Goal: Information Seeking & Learning: Learn about a topic

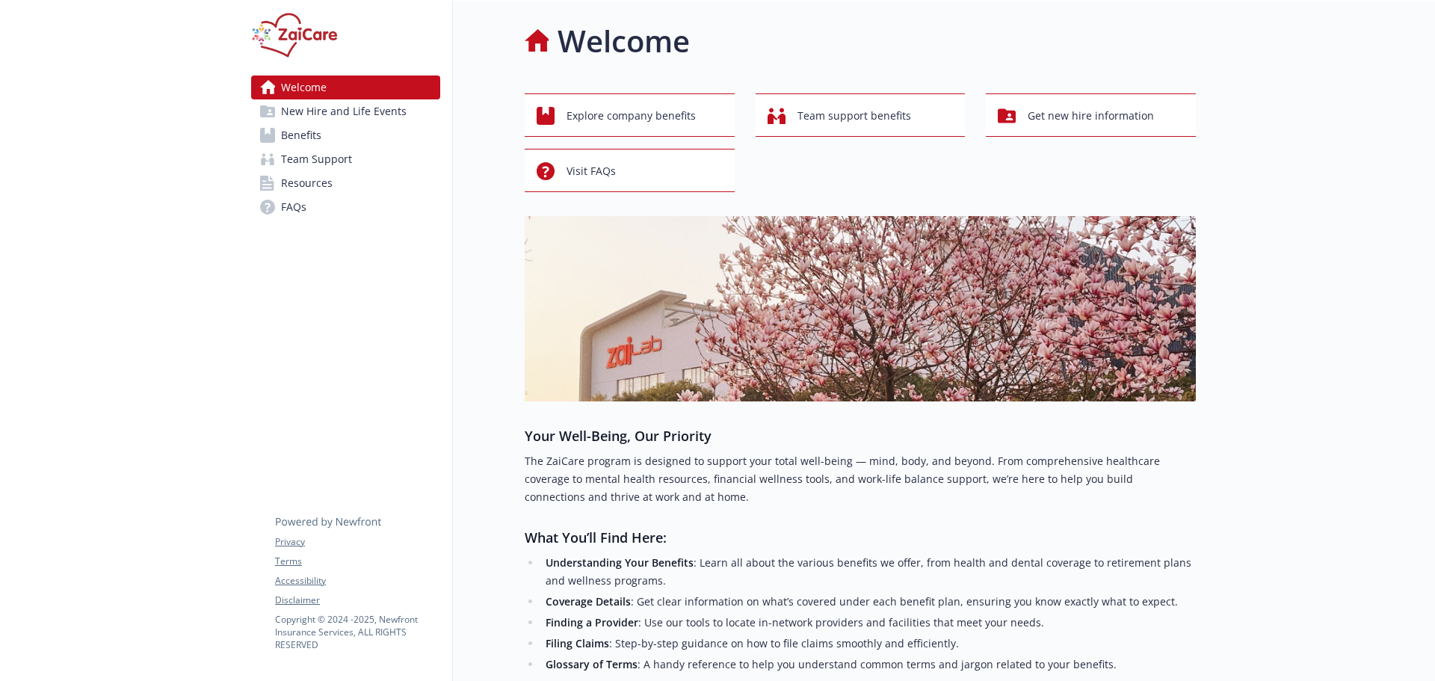
click at [330, 132] on link "Benefits" at bounding box center [345, 135] width 189 height 24
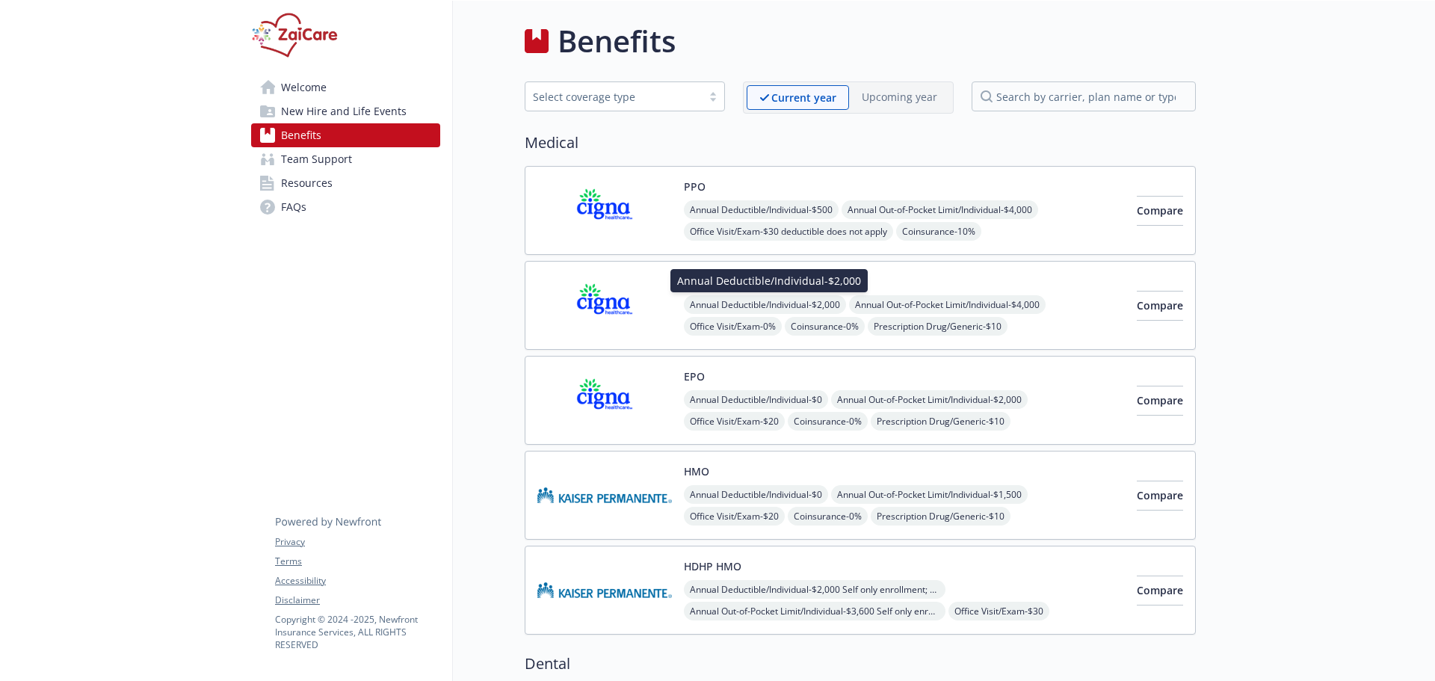
click at [726, 294] on div "HDHP PPO Annual Deductible/Individual - $2,000 Annual Deductible/Individual - $…" at bounding box center [904, 305] width 441 height 64
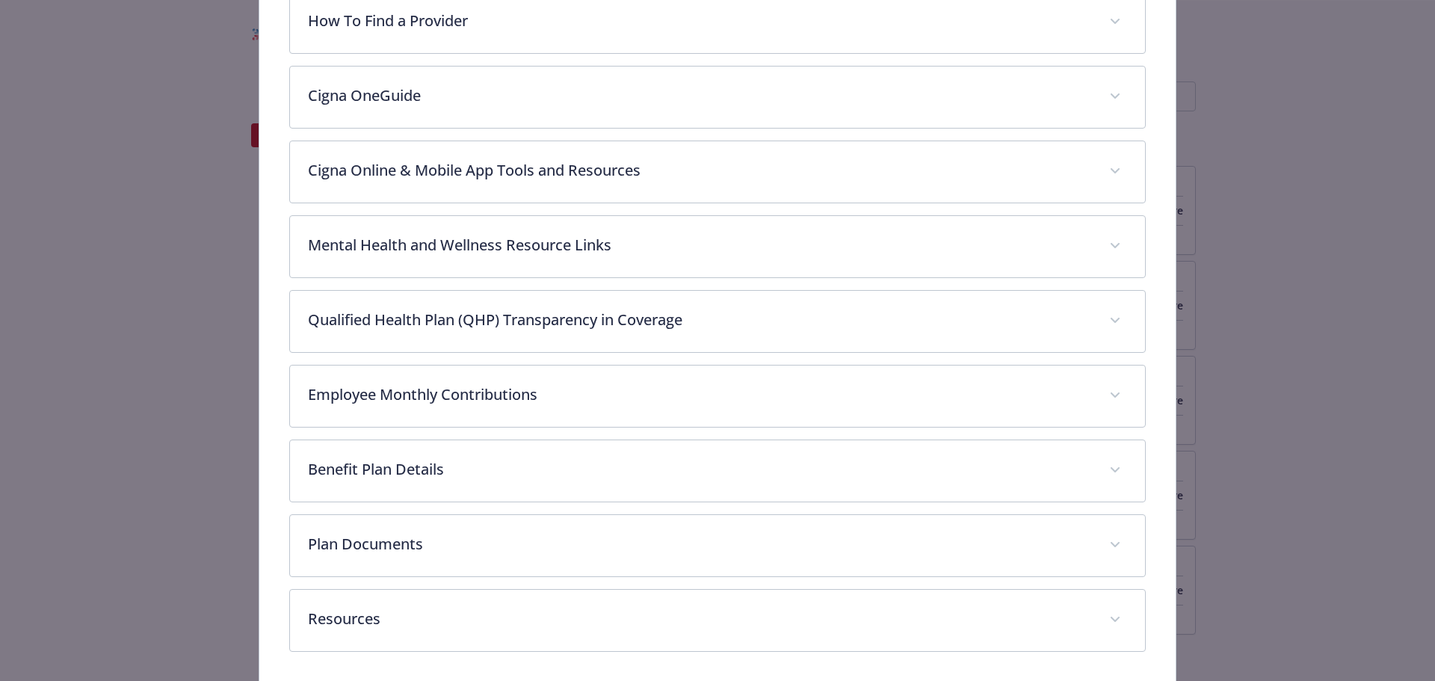
scroll to position [668, 0]
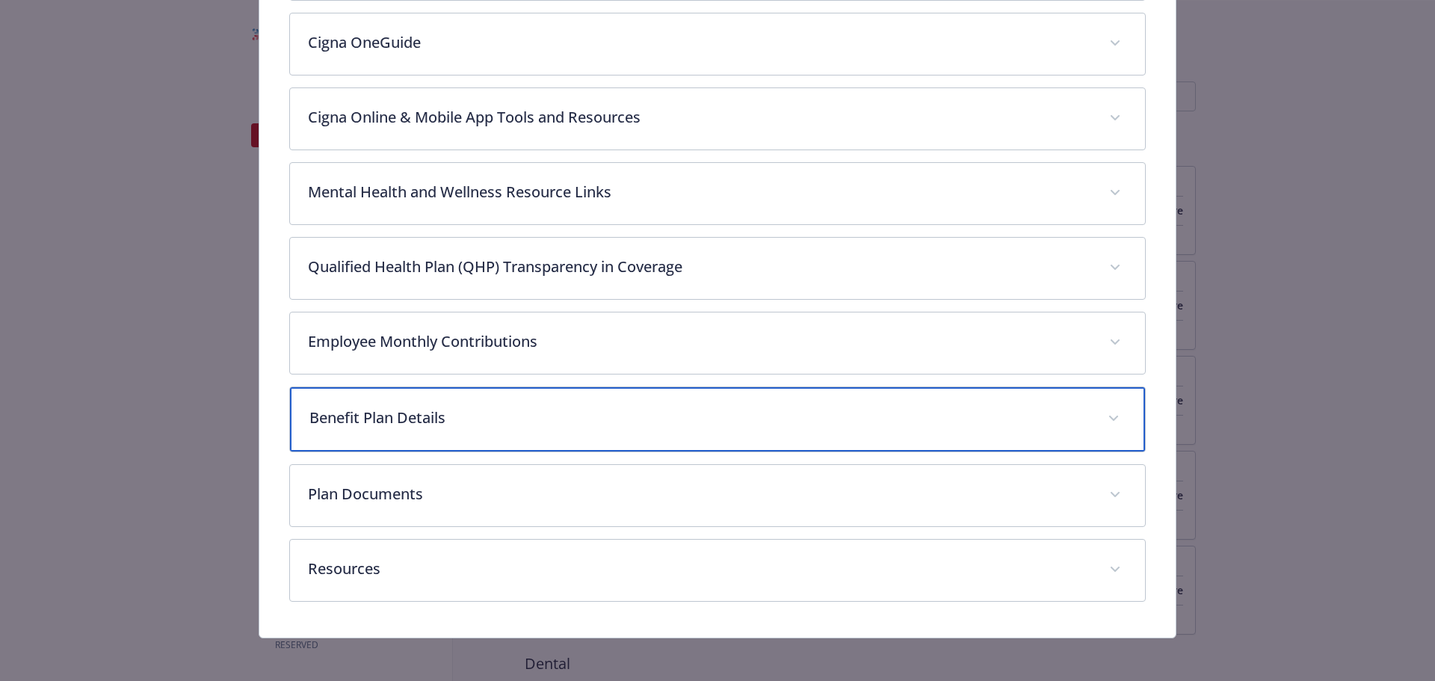
click at [525, 420] on p "Benefit Plan Details" at bounding box center [699, 418] width 781 height 22
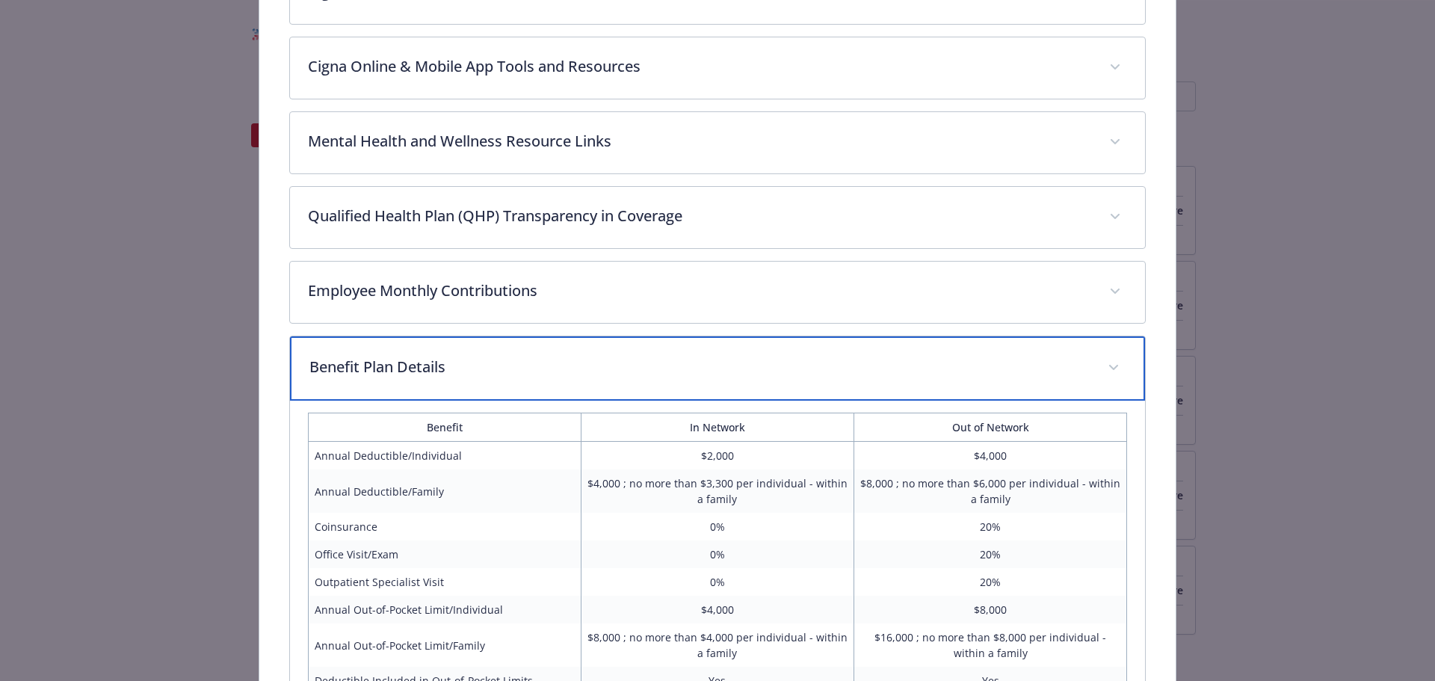
scroll to position [743, 0]
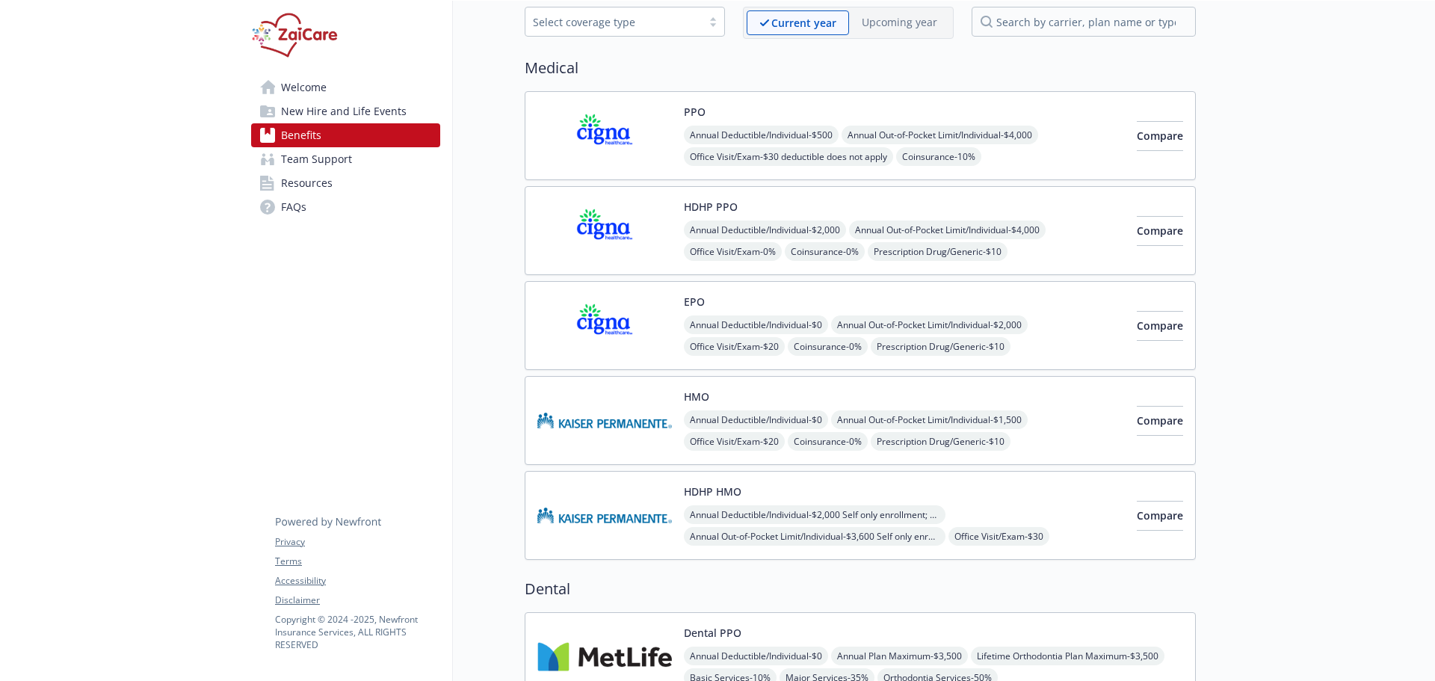
click at [774, 510] on span "Annual Deductible/Individual - $2,000 Self only enrollment; $3,300 for any one …" at bounding box center [815, 514] width 262 height 19
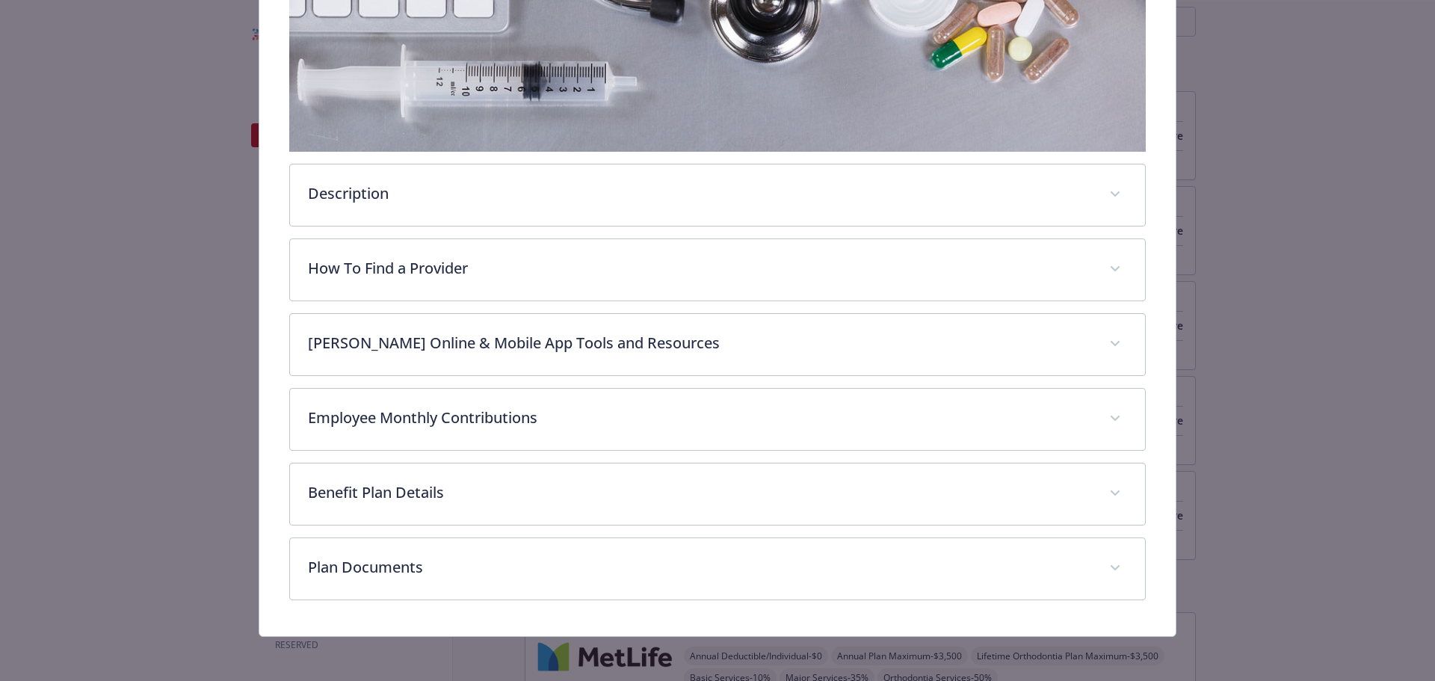
scroll to position [369, 0]
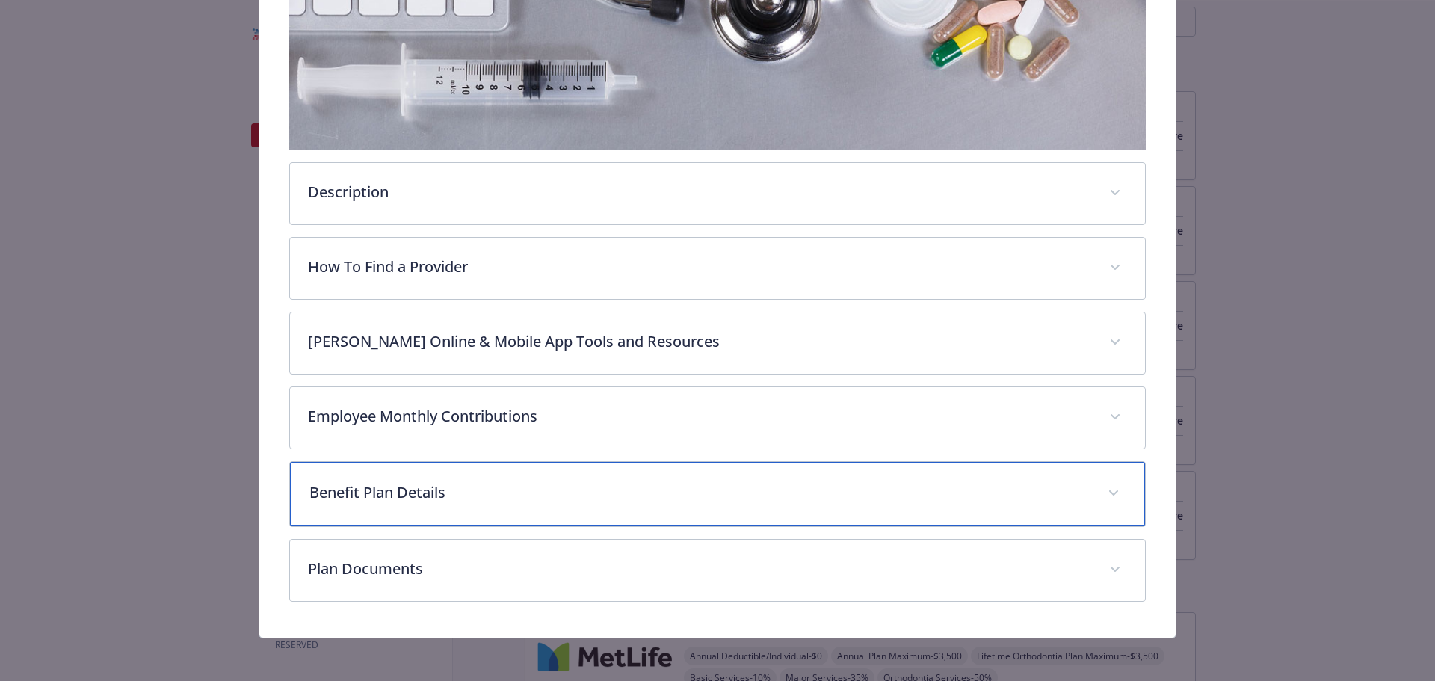
click at [485, 492] on p "Benefit Plan Details" at bounding box center [699, 492] width 781 height 22
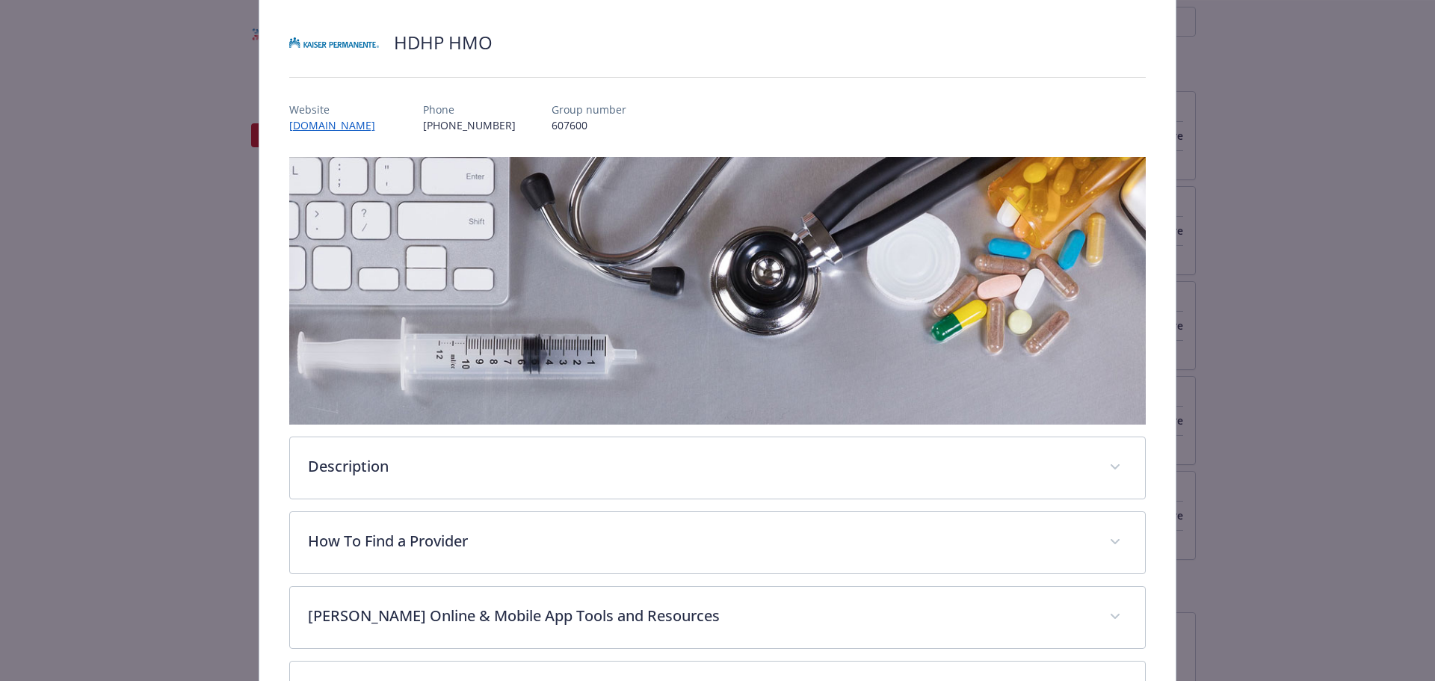
scroll to position [0, 0]
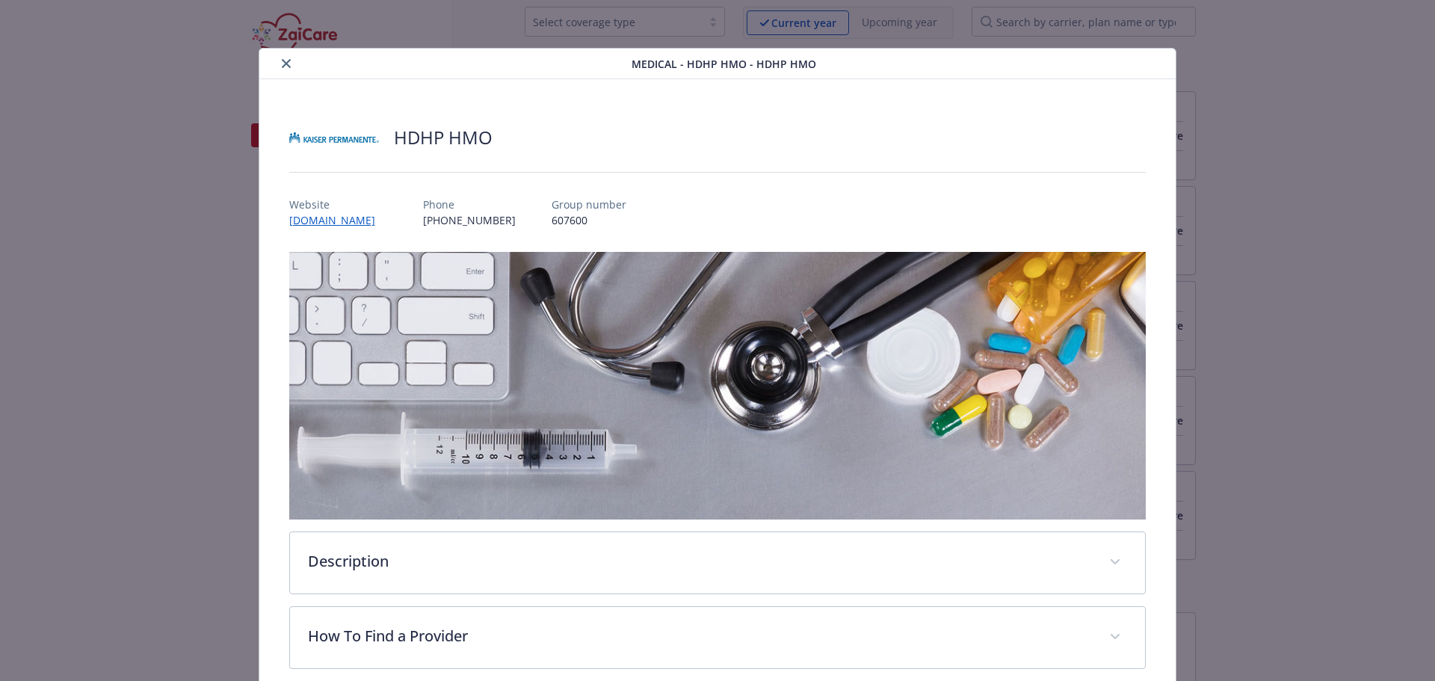
click at [282, 60] on icon "close" at bounding box center [286, 63] width 9 height 9
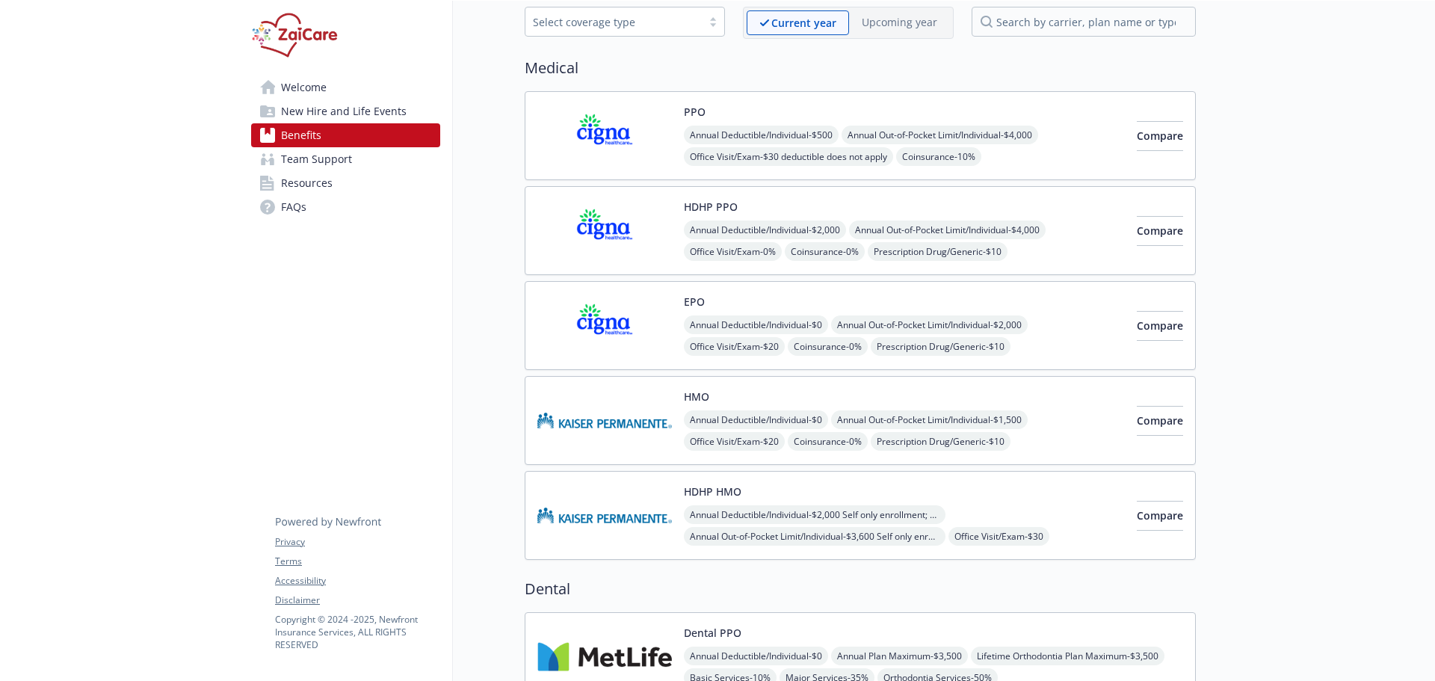
click at [732, 499] on div "HDHP HMO Annual Deductible/Individual - $2,000 Self only enrollment; $3,300 for…" at bounding box center [904, 515] width 441 height 64
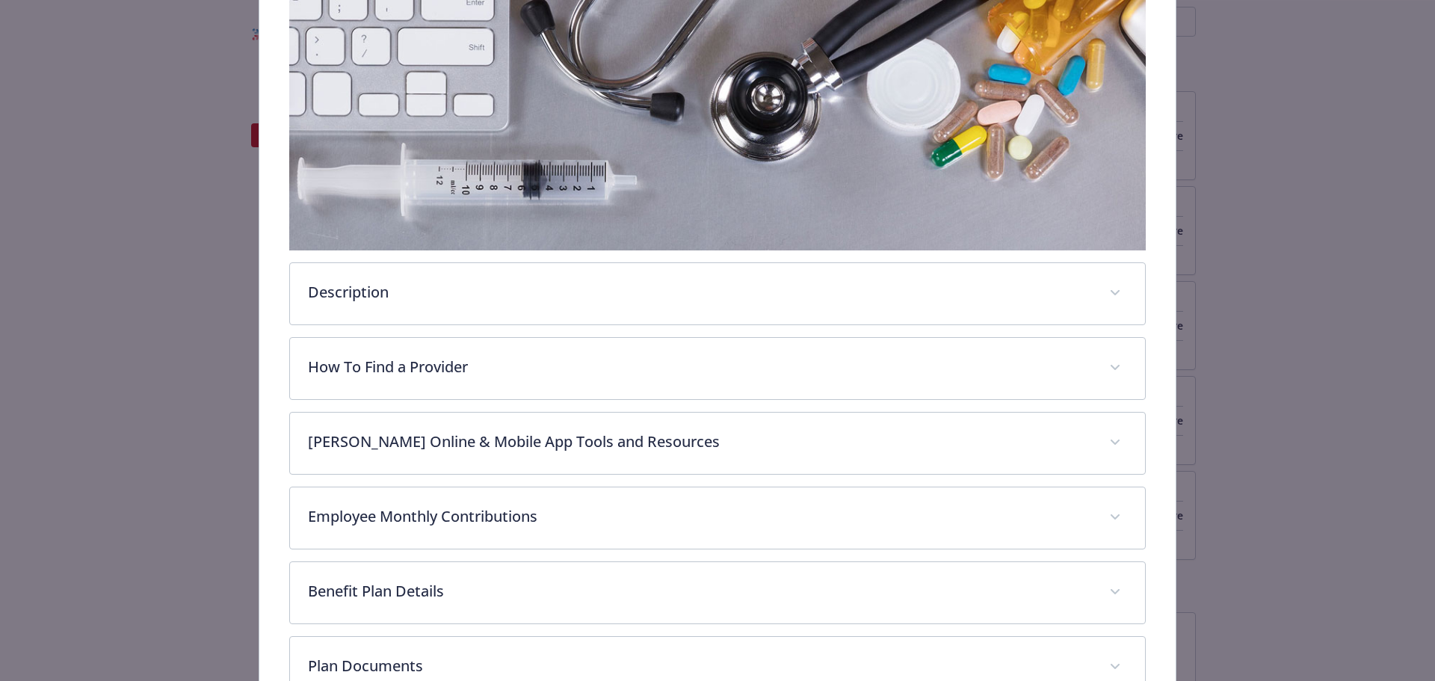
scroll to position [344, 0]
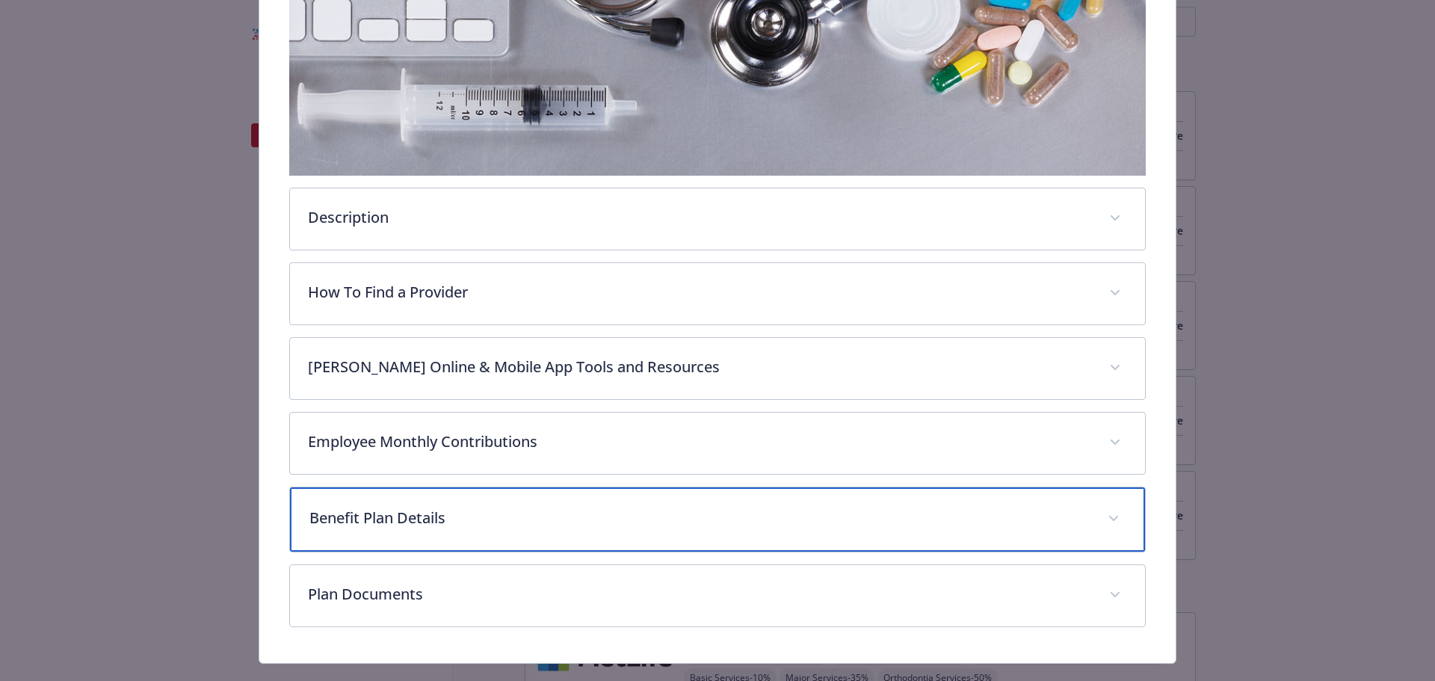
click at [656, 526] on div "Benefit Plan Details" at bounding box center [718, 519] width 856 height 64
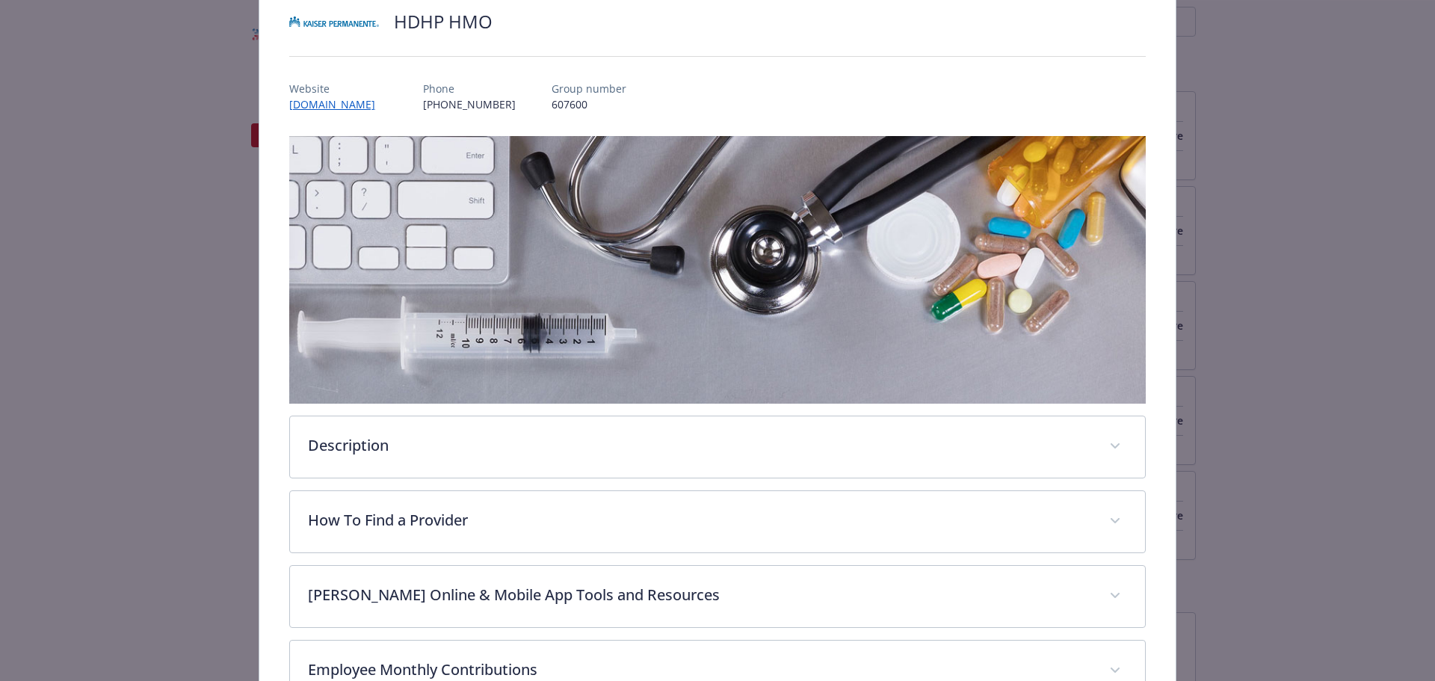
scroll to position [0, 0]
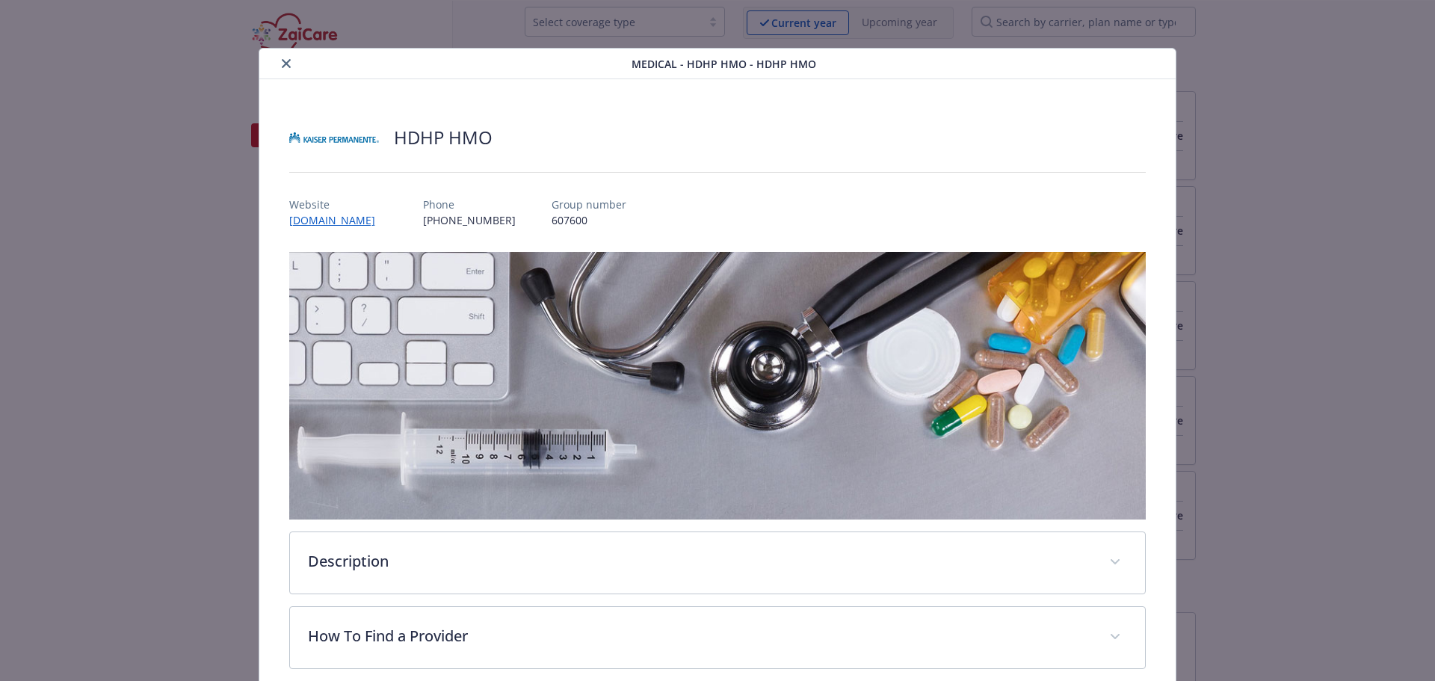
click at [282, 66] on icon "close" at bounding box center [286, 63] width 9 height 9
